Goal: Information Seeking & Learning: Learn about a topic

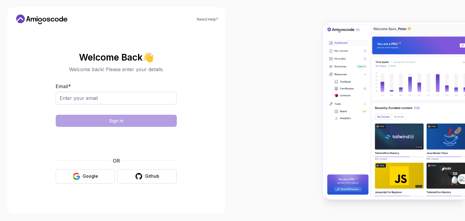
click at [81, 168] on div "OR Google Github" at bounding box center [116, 170] width 121 height 26
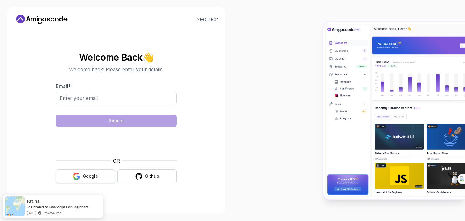
click at [79, 174] on icon "button" at bounding box center [77, 177] width 8 height 8
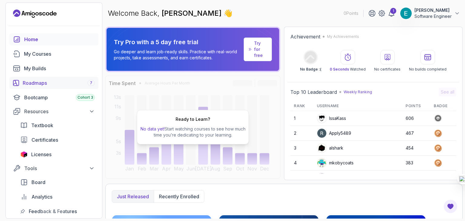
click at [70, 78] on link "Roadmaps 7" at bounding box center [53, 83] width 89 height 12
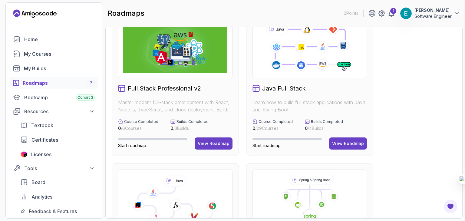
scroll to position [12, 0]
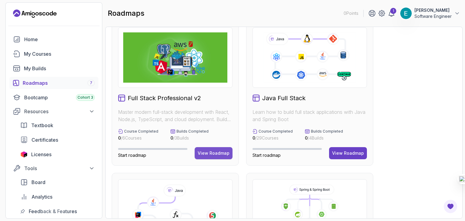
click at [221, 153] on div "View Roadmap" at bounding box center [214, 153] width 32 height 6
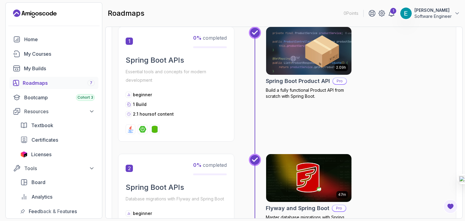
scroll to position [312, 0]
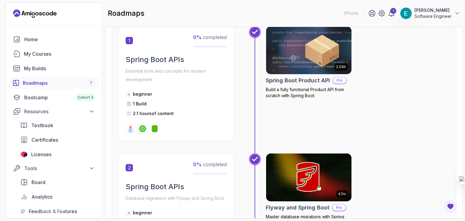
click at [217, 78] on p "Essential tools and concepts for modern development" at bounding box center [176, 75] width 101 height 17
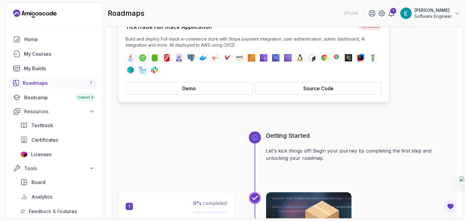
scroll to position [0, 0]
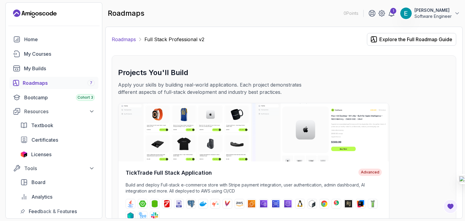
click at [126, 37] on link "Roadmaps" at bounding box center [124, 39] width 24 height 7
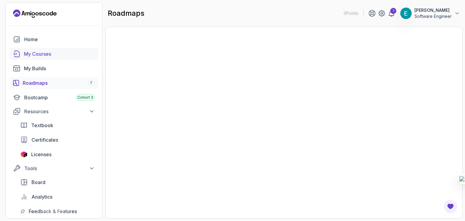
click at [41, 59] on link "My Courses" at bounding box center [53, 54] width 89 height 12
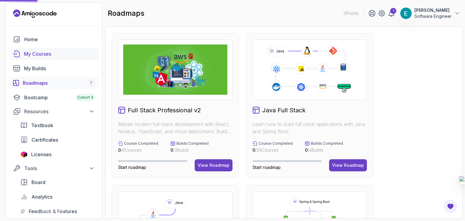
click at [47, 52] on div "My Courses" at bounding box center [59, 53] width 71 height 7
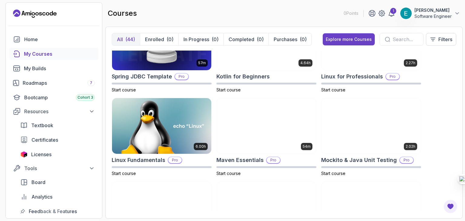
scroll to position [787, 0]
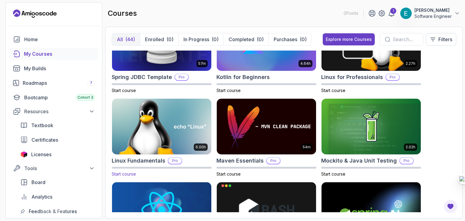
click at [198, 124] on img at bounding box center [162, 127] width 104 height 58
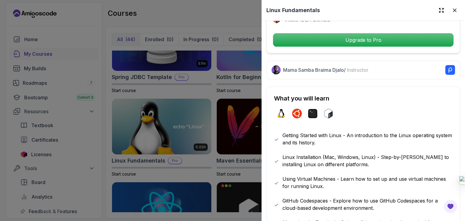
scroll to position [259, 0]
click at [216, 141] on div at bounding box center [232, 110] width 465 height 221
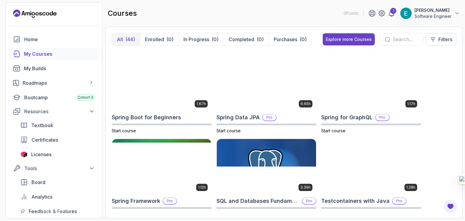
scroll to position [1093, 0]
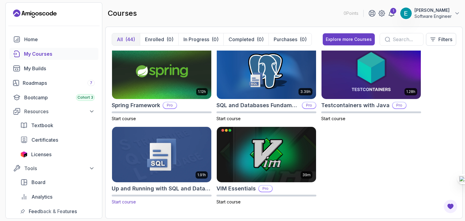
click at [171, 158] on img at bounding box center [162, 154] width 104 height 58
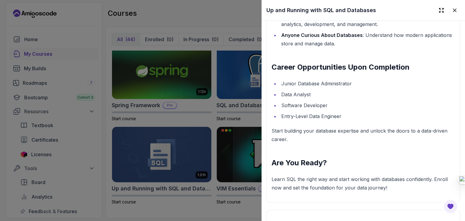
scroll to position [711, 0]
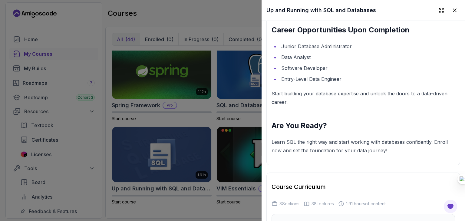
click at [194, 112] on div at bounding box center [232, 110] width 465 height 221
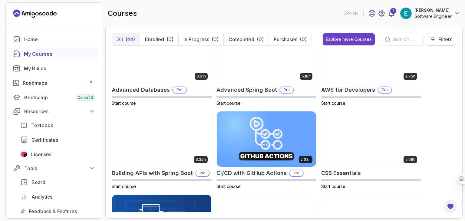
scroll to position [0, 0]
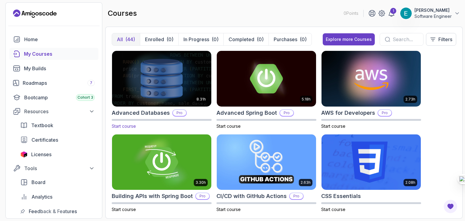
click at [179, 77] on img at bounding box center [162, 78] width 104 height 58
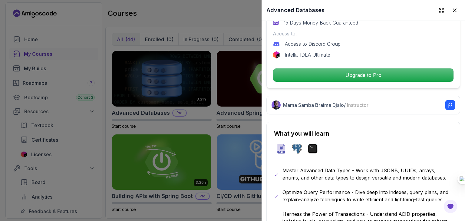
scroll to position [141, 0]
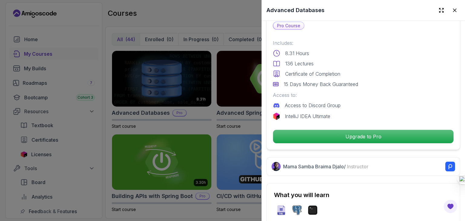
click at [180, 123] on div at bounding box center [232, 110] width 465 height 221
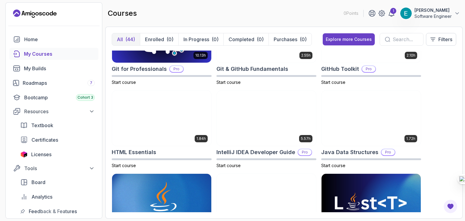
scroll to position [296, 0]
